Goal: Task Accomplishment & Management: Manage account settings

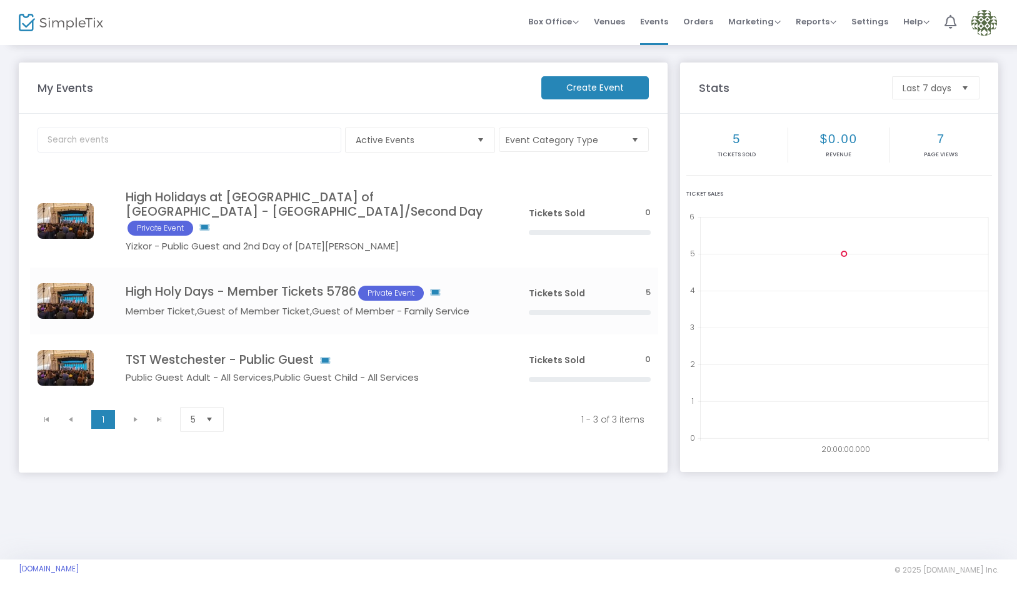
click at [982, 21] on img at bounding box center [984, 23] width 26 height 26
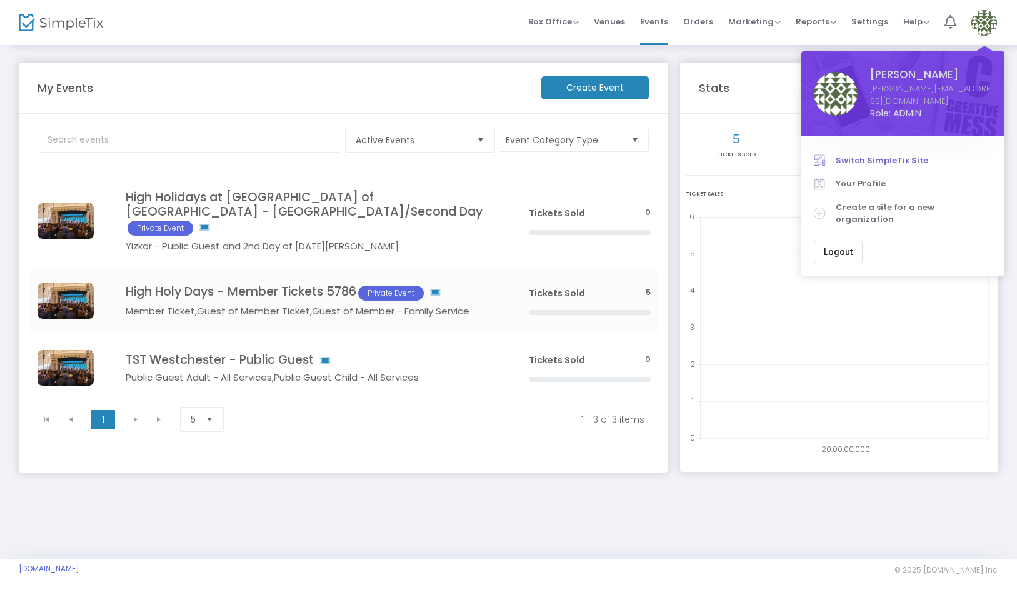
click at [882, 154] on span "Switch SimpleTix Site" at bounding box center [913, 160] width 156 height 12
